Goal: Information Seeking & Learning: Learn about a topic

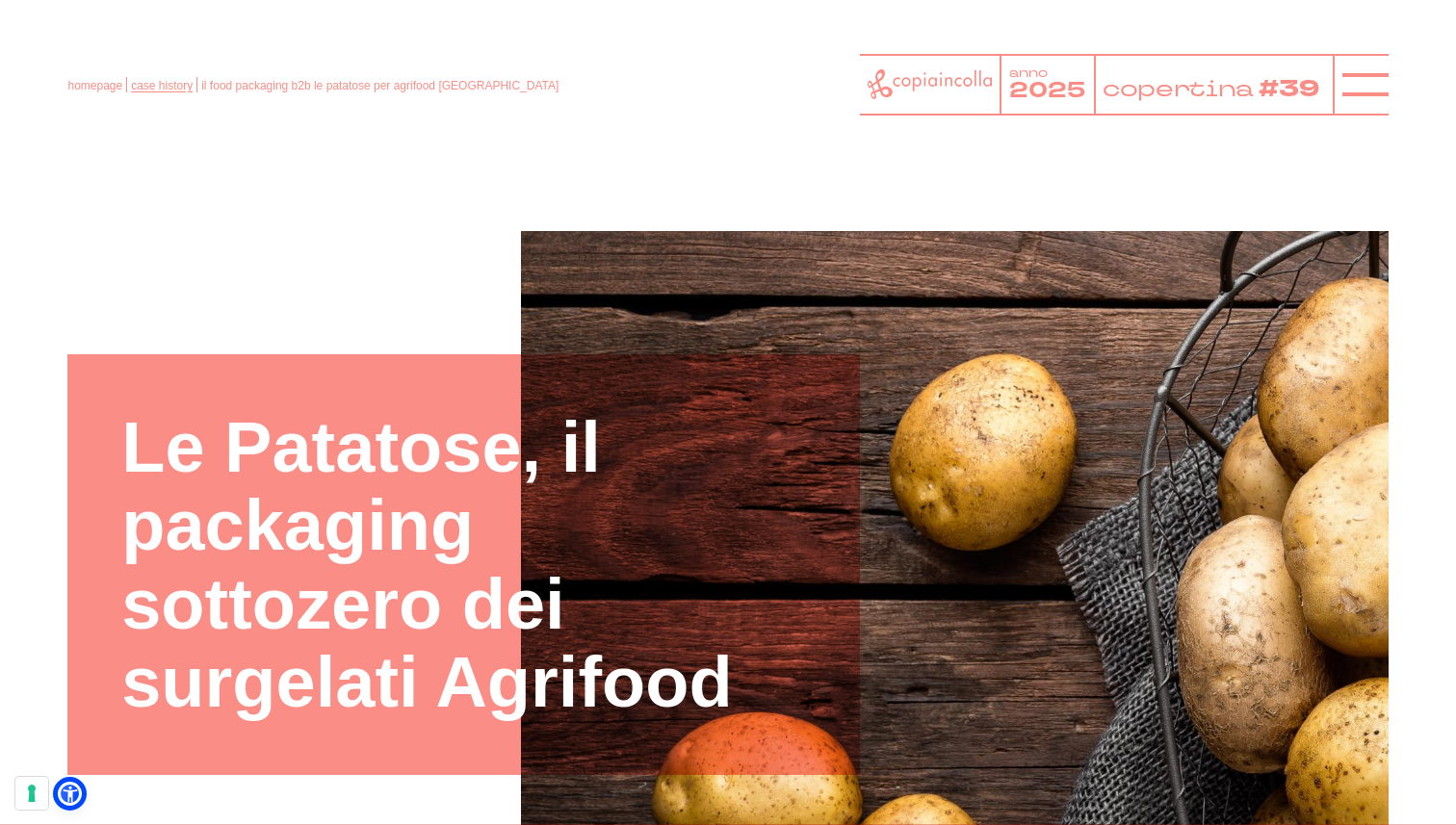
click at [150, 86] on link "case history" at bounding box center [162, 86] width 62 height 14
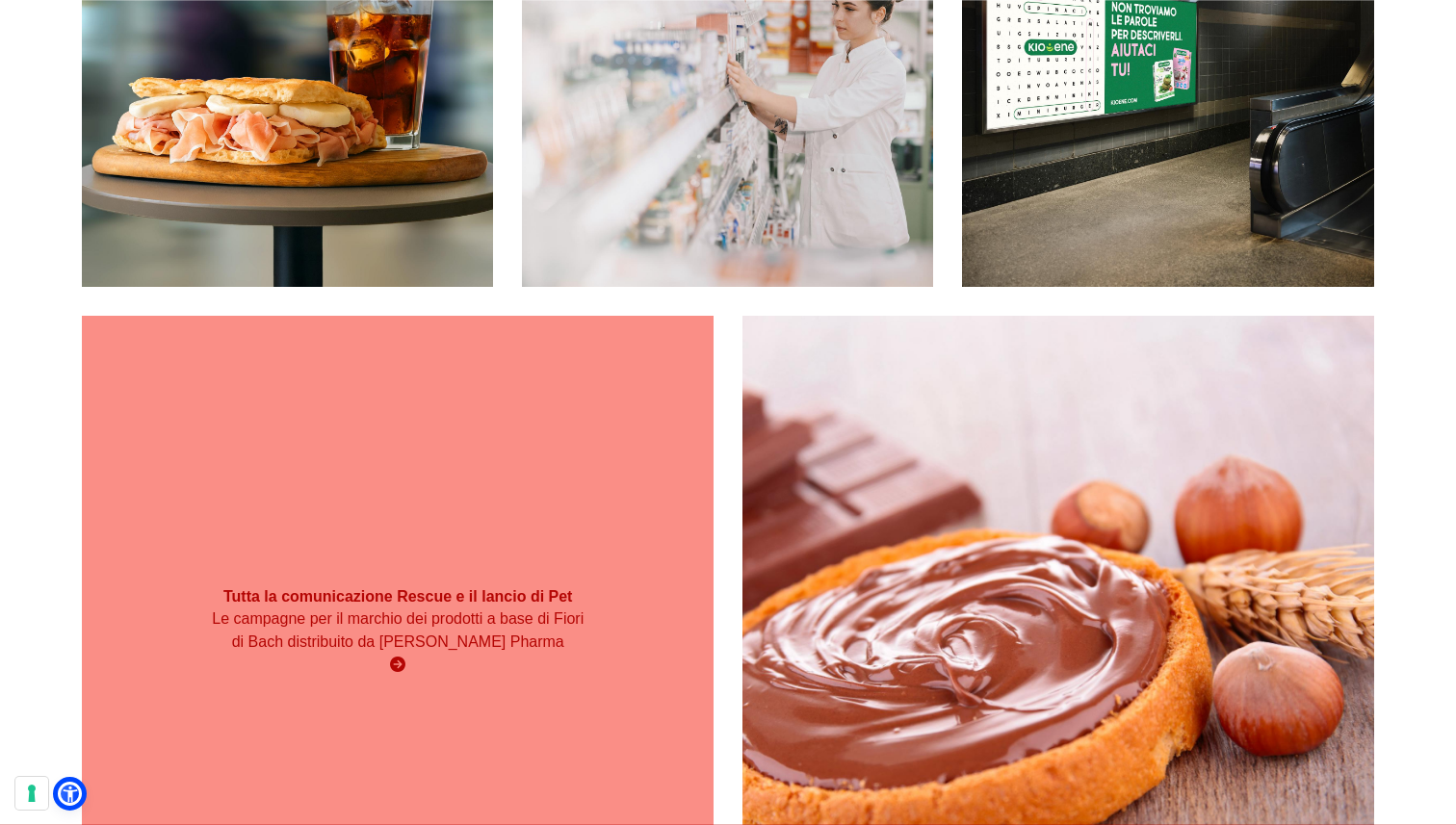
click at [519, 465] on div "Tutta la comunicazione Rescue e il lancio di Pet Le campagne per il marchio dei…" at bounding box center [397, 631] width 632 height 632
